Goal: Task Accomplishment & Management: Manage account settings

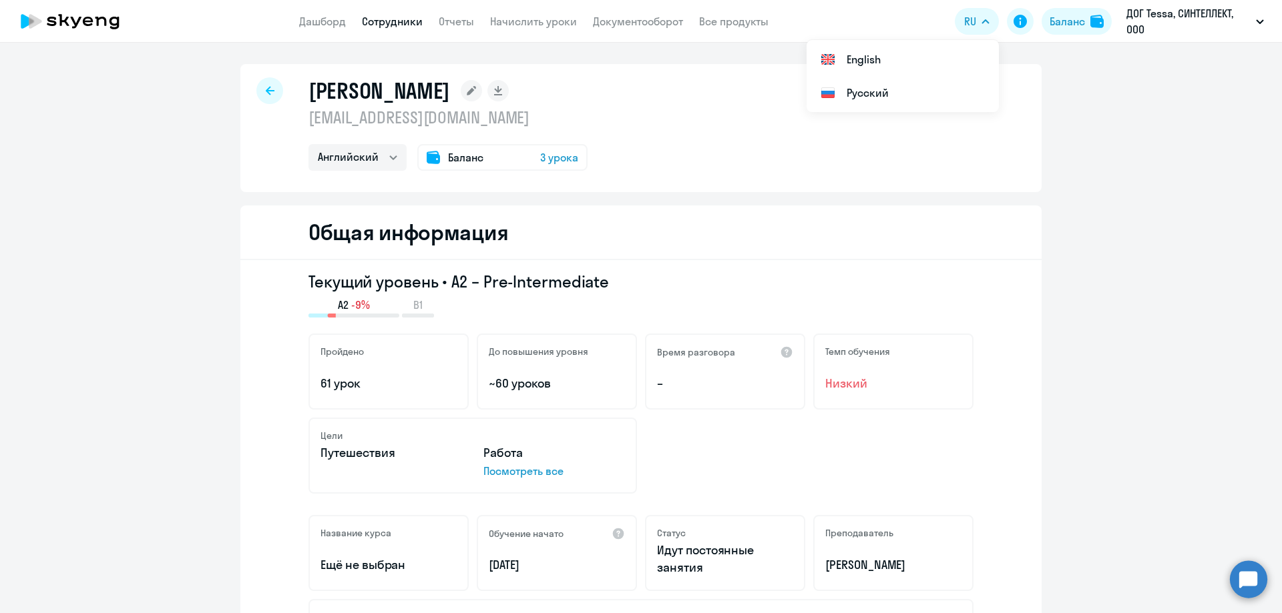
select select "english"
click at [567, 156] on span "3 урока" at bounding box center [559, 158] width 38 height 16
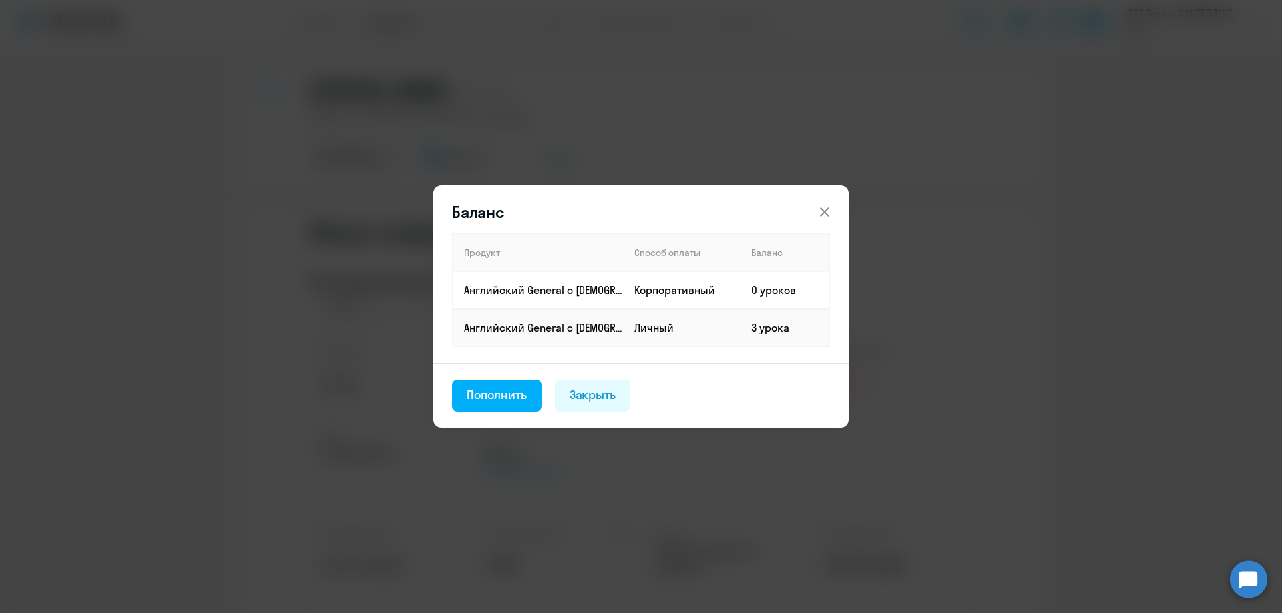
click at [888, 181] on div "Баланс Продукт Способ оплаты Баланс Английский General с [DEMOGRAPHIC_DATA] пре…" at bounding box center [641, 307] width 646 height 374
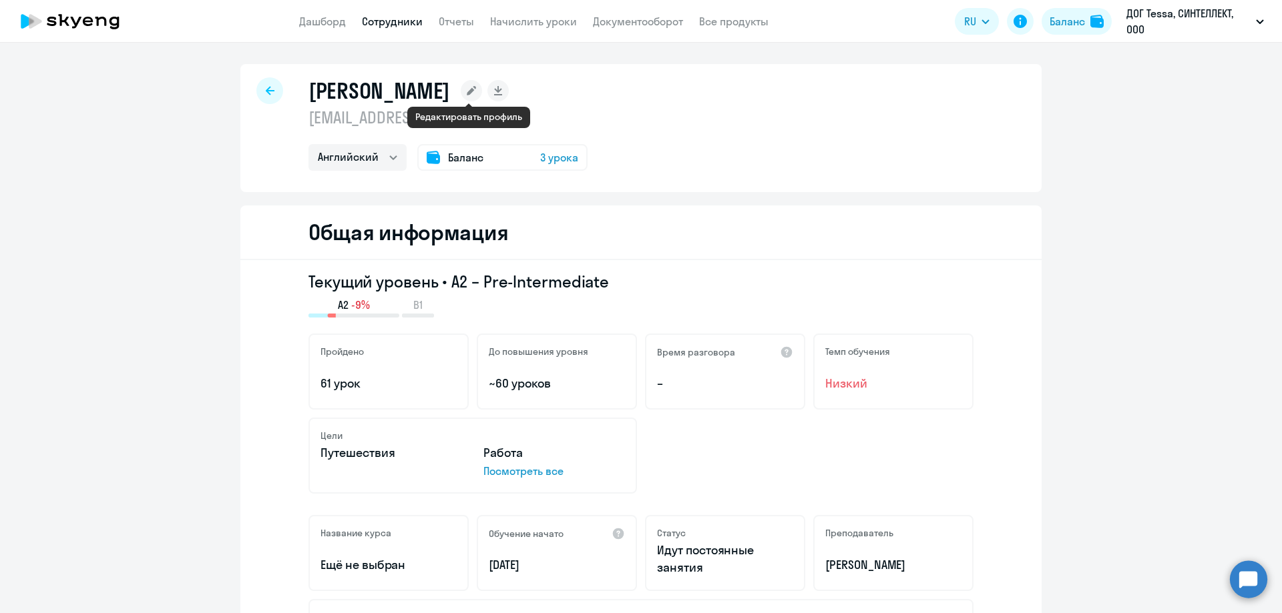
click at [464, 92] on rect at bounding box center [471, 90] width 21 height 21
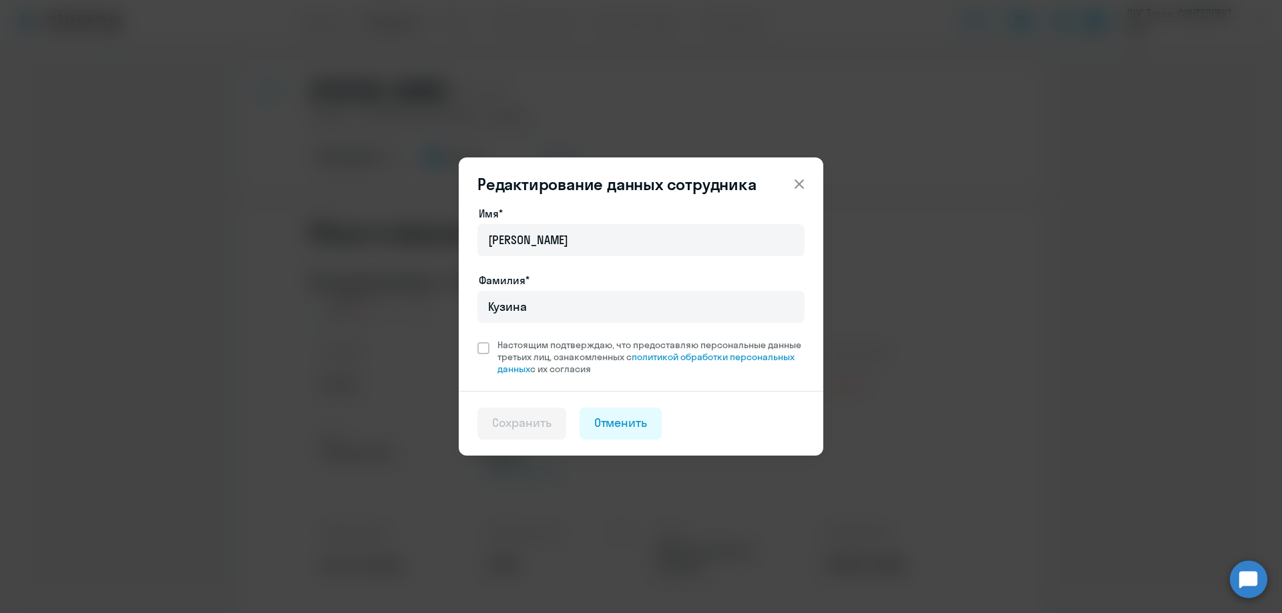
click at [808, 186] on button at bounding box center [799, 184] width 27 height 27
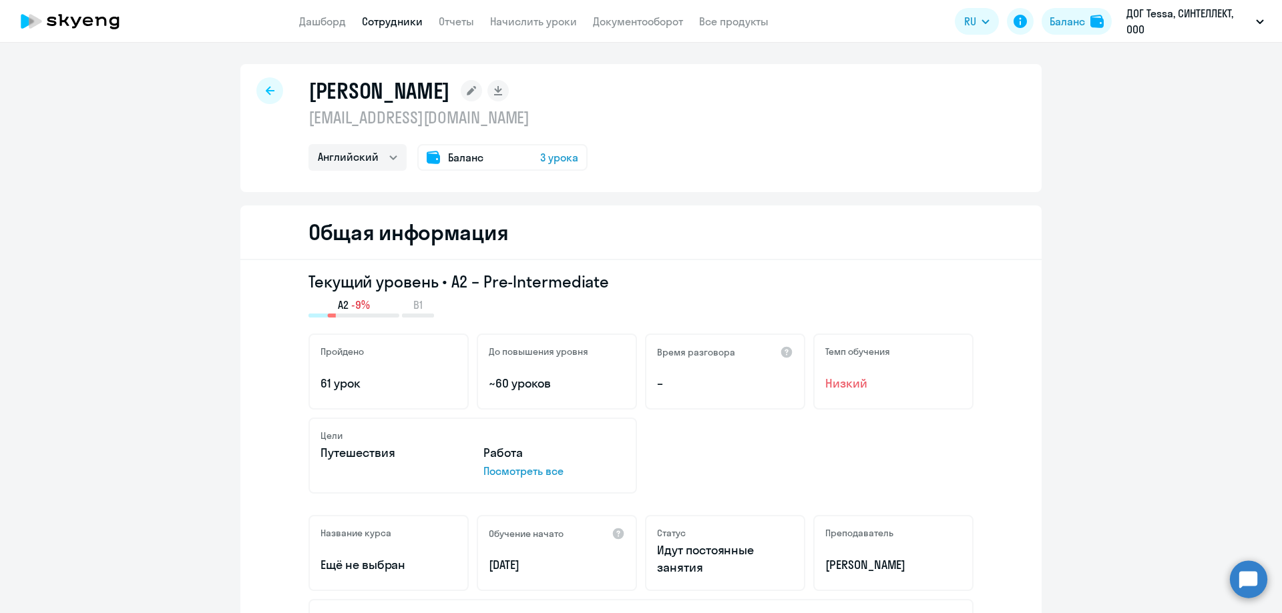
click at [406, 27] on app-menu-item-link "Сотрудники" at bounding box center [392, 21] width 61 height 17
click at [406, 25] on link "Сотрудники" at bounding box center [392, 21] width 61 height 13
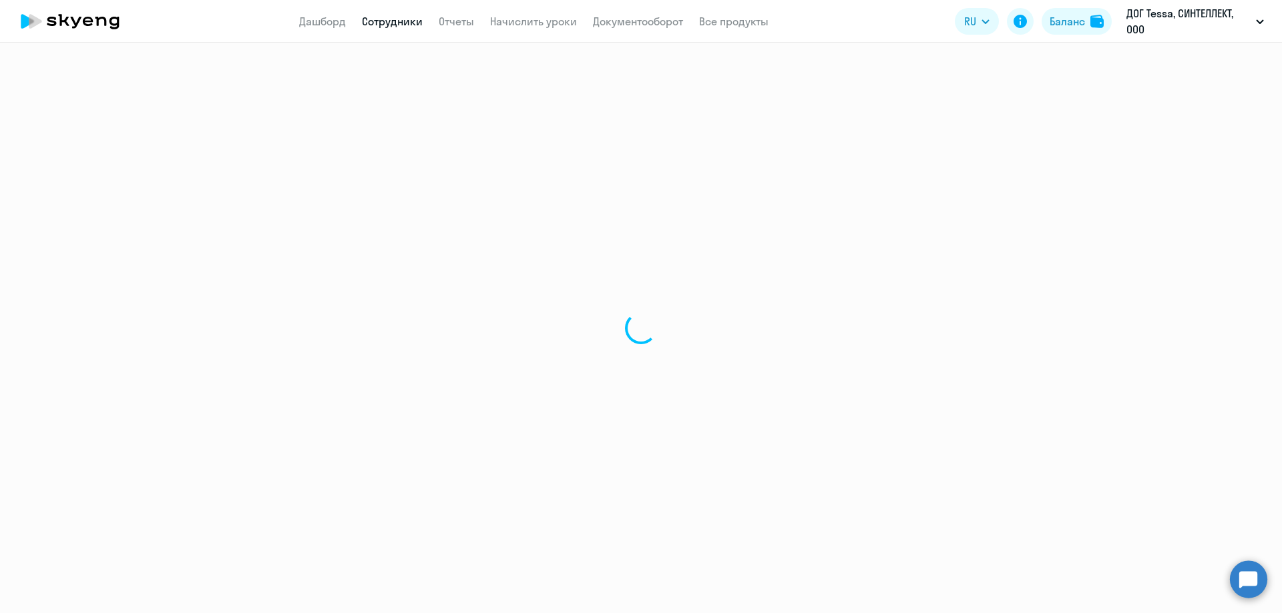
select select "30"
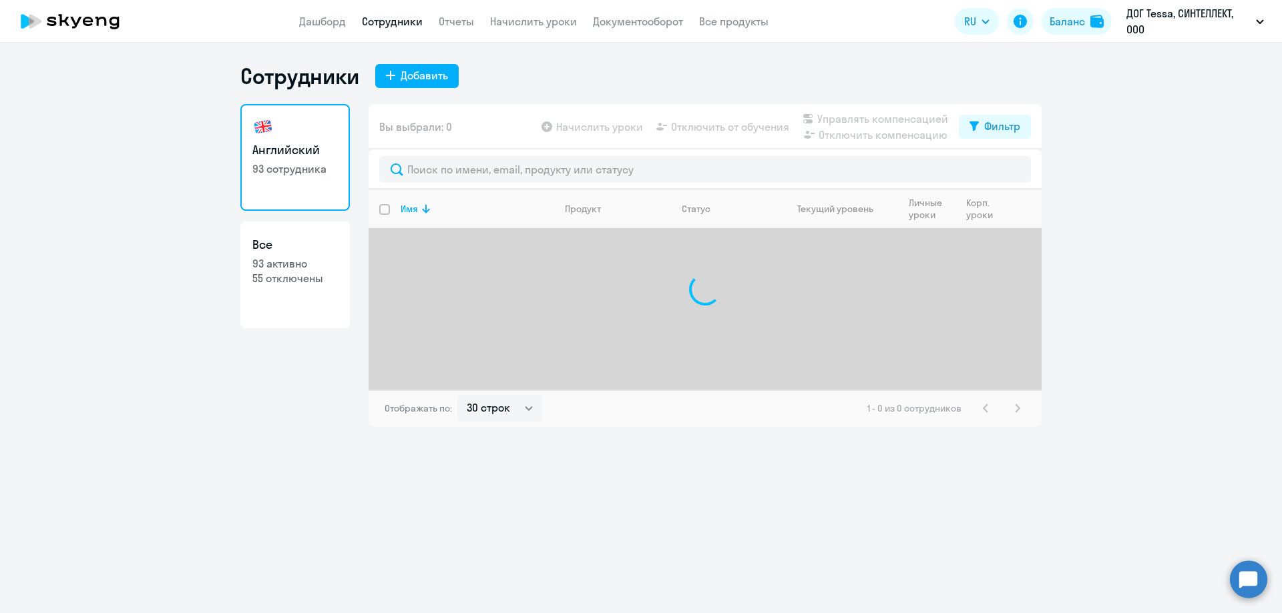
click at [256, 279] on p "55 отключены" at bounding box center [294, 278] width 85 height 15
select select "30"
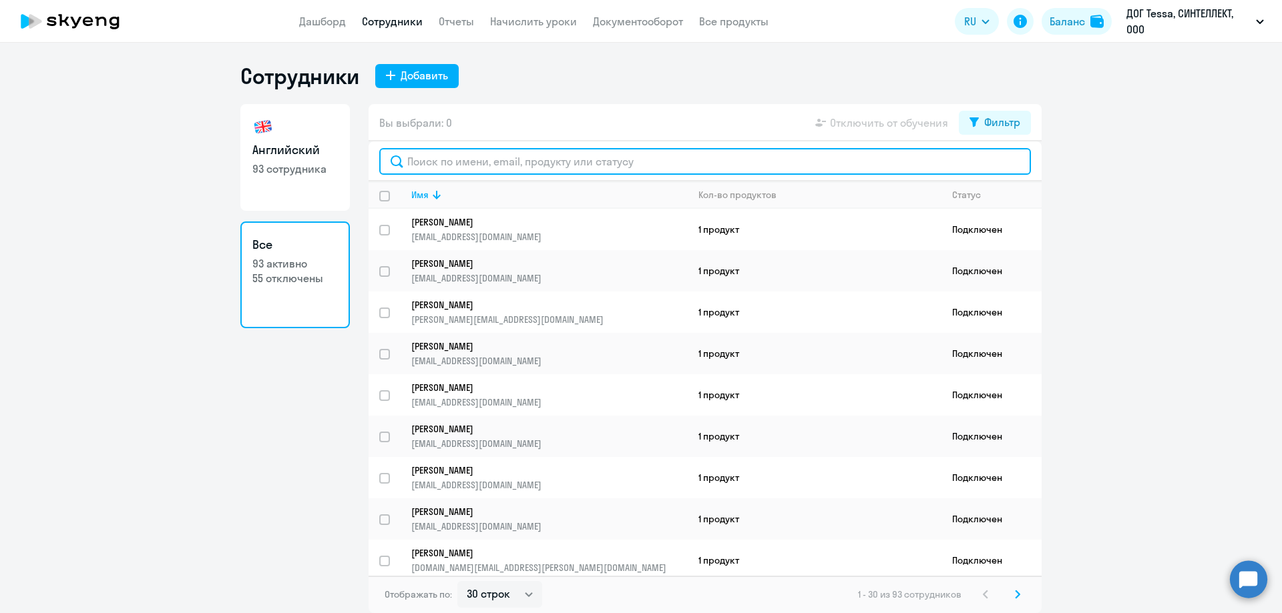
drag, startPoint x: 450, startPoint y: 158, endPoint x: 457, endPoint y: 143, distance: 16.1
click at [450, 158] on input "text" at bounding box center [704, 161] width 651 height 27
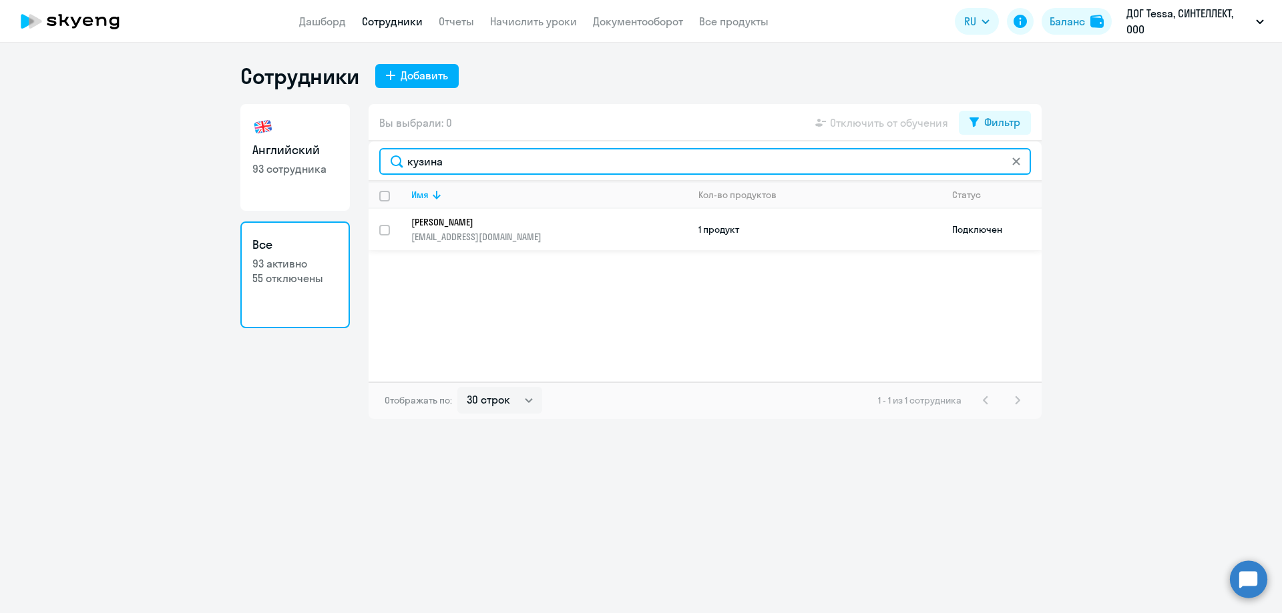
type input "кузина"
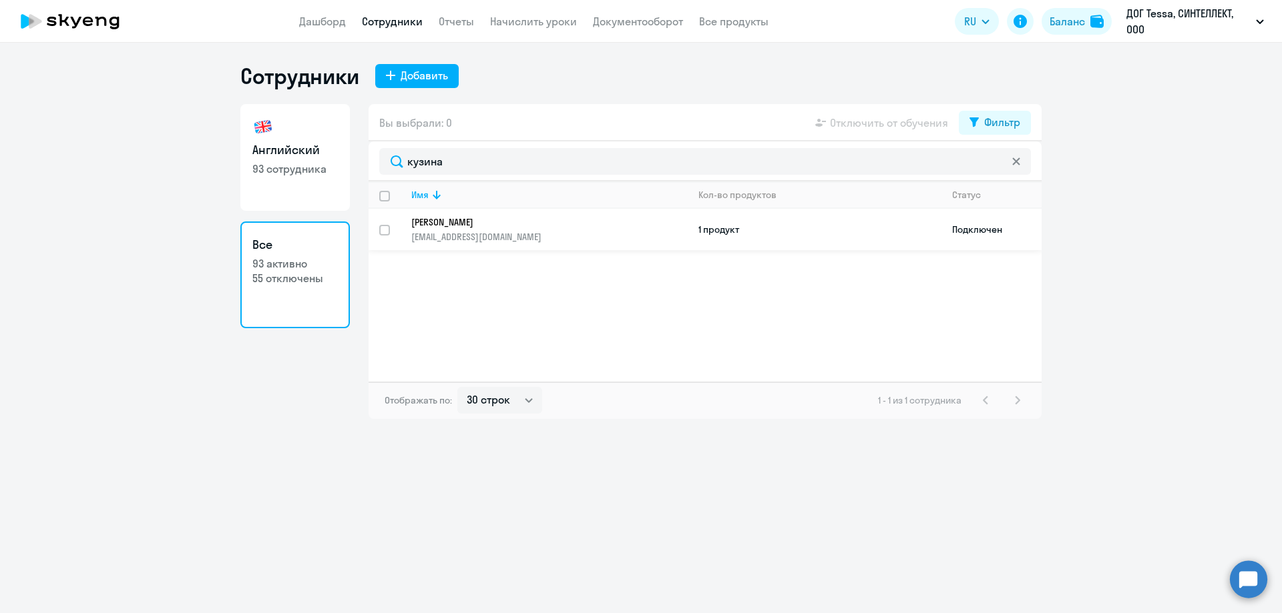
click at [388, 228] on input "select row 20465164" at bounding box center [392, 238] width 27 height 27
checkbox input "true"
click at [898, 119] on span "Отключить от обучения" at bounding box center [889, 123] width 118 height 16
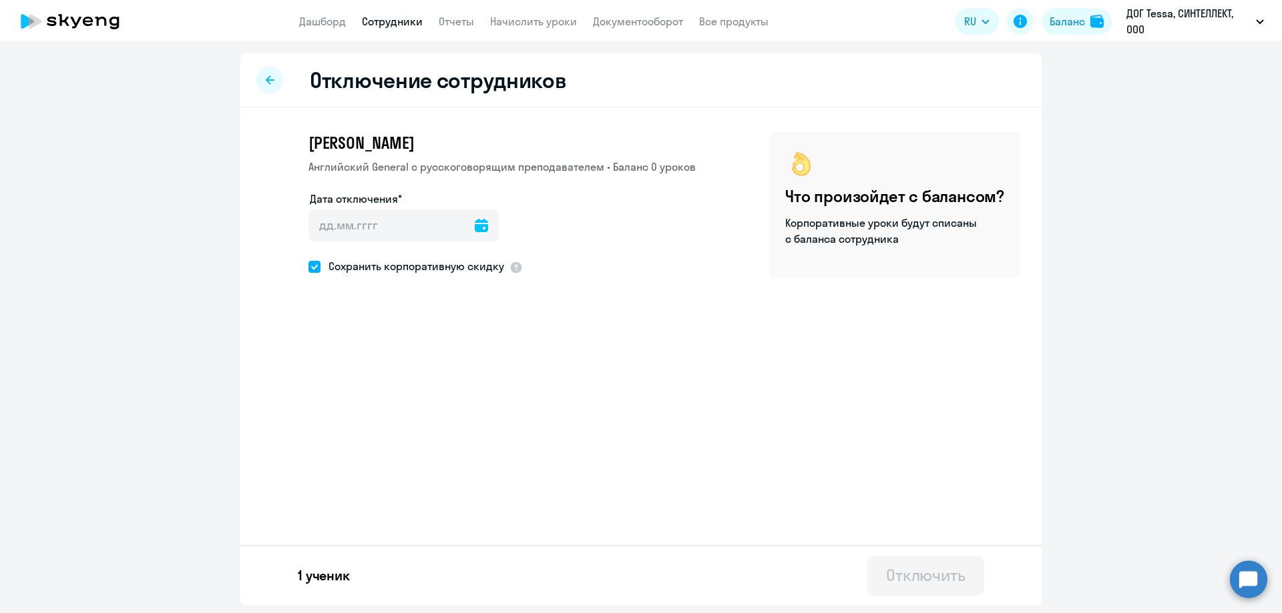
click at [318, 266] on span at bounding box center [314, 267] width 12 height 12
click at [308, 266] on input "Сохранить корпоративную скидку" at bounding box center [308, 266] width 1 height 1
checkbox input "false"
click at [477, 224] on icon at bounding box center [481, 225] width 13 height 13
click at [487, 273] on span "Next month" at bounding box center [489, 269] width 27 height 27
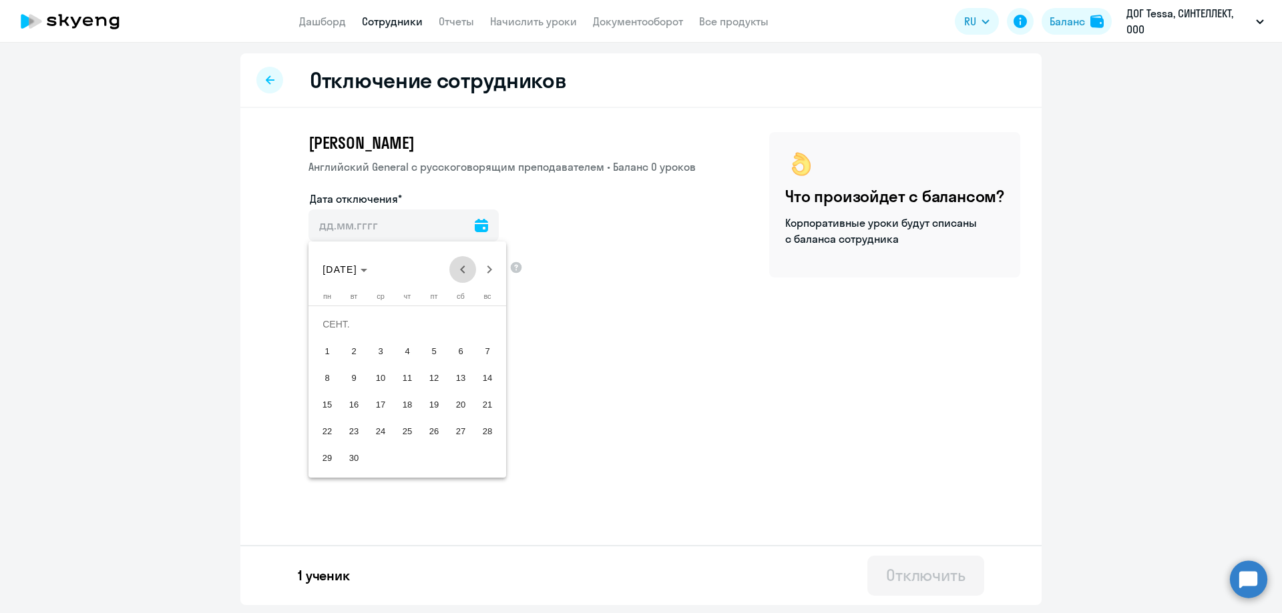
click at [467, 274] on span "Previous month" at bounding box center [462, 269] width 27 height 27
click at [460, 425] on span "30" at bounding box center [461, 431] width 24 height 24
type input "[DATE]"
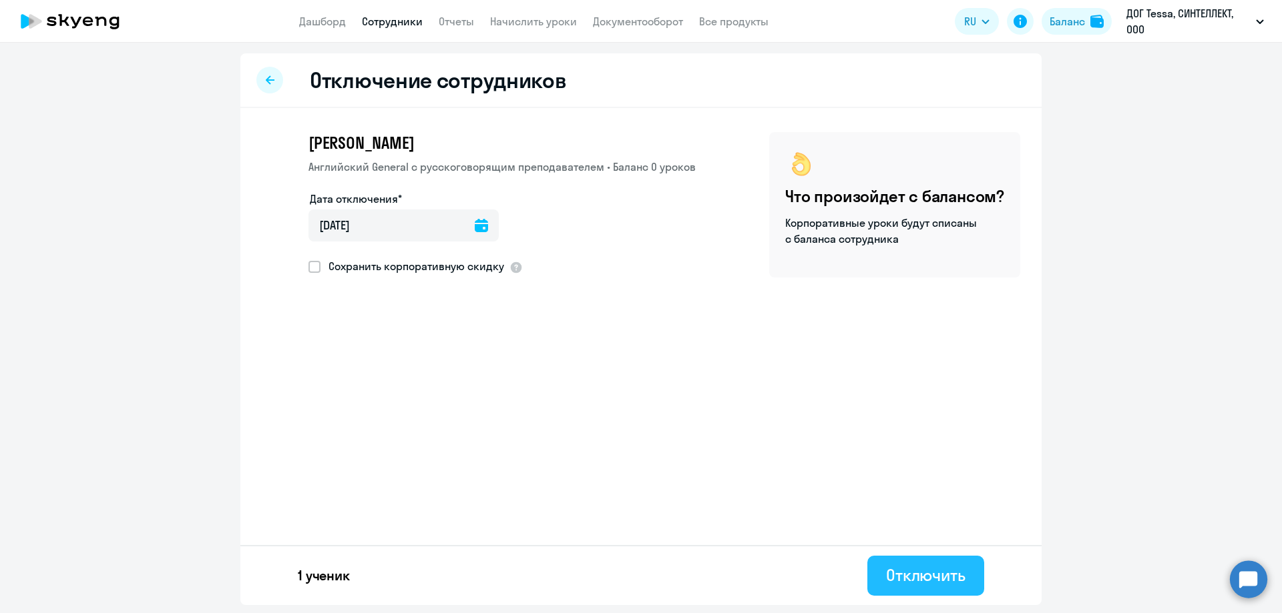
click at [924, 577] on div "Отключить" at bounding box center [925, 575] width 79 height 21
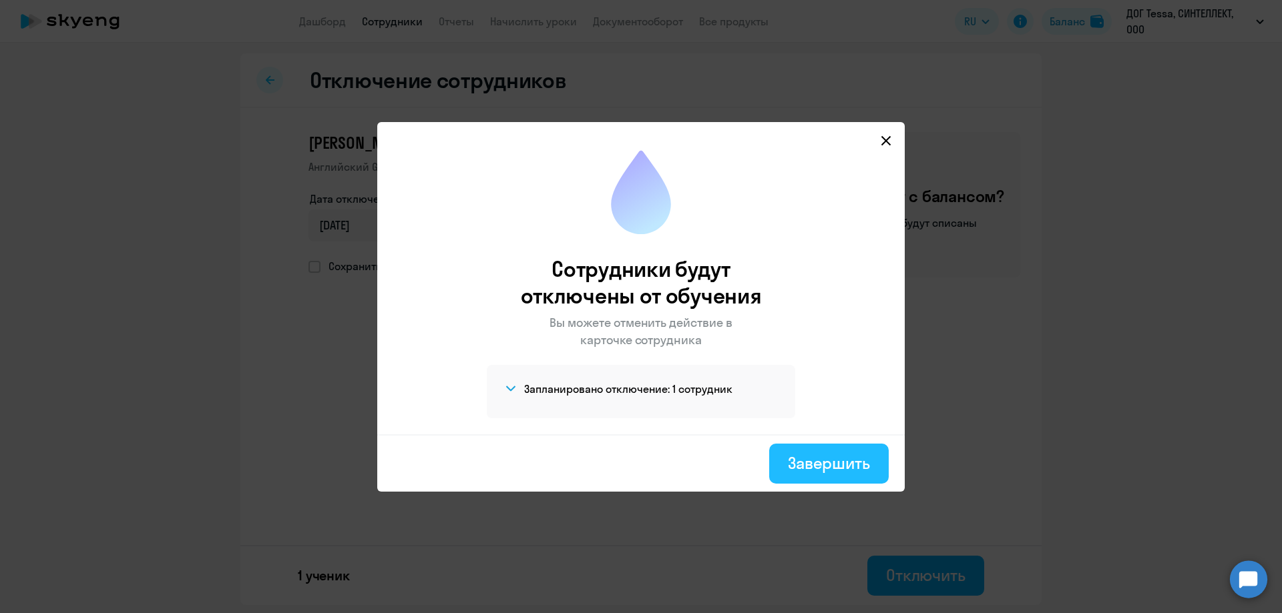
click at [848, 463] on div "Завершить" at bounding box center [829, 463] width 82 height 21
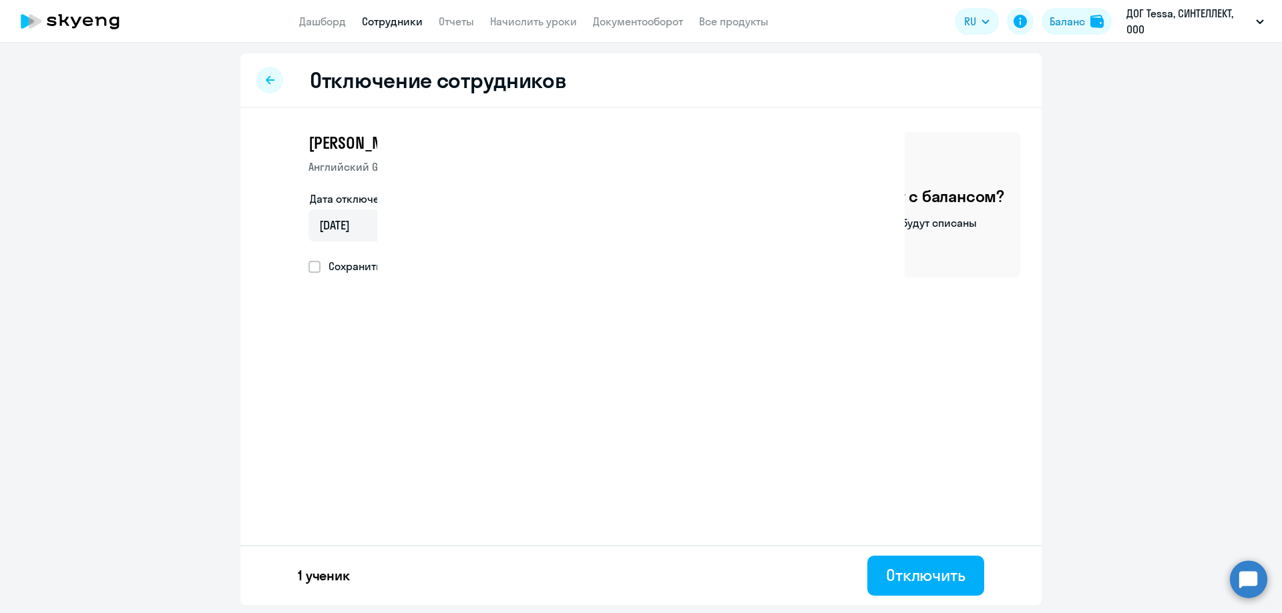
select select "30"
